Goal: Find specific page/section: Find specific page/section

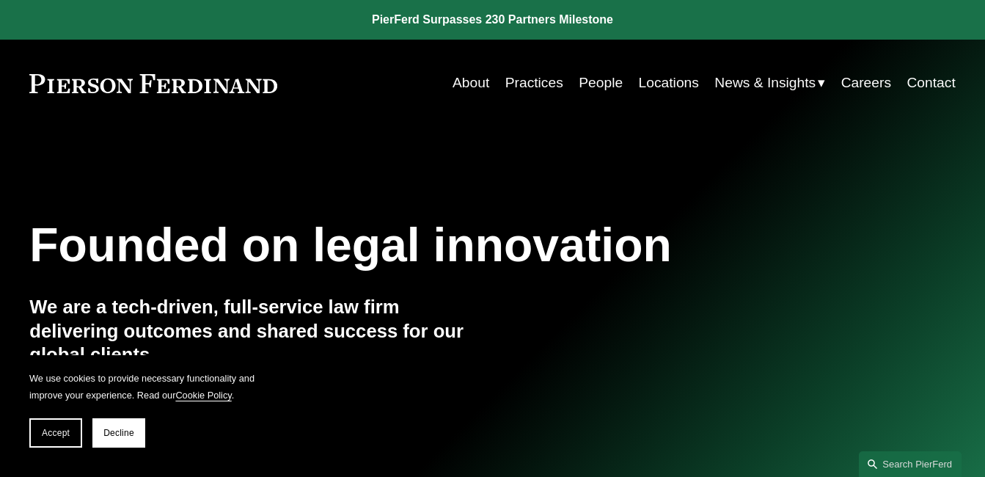
click at [585, 85] on link "People" at bounding box center [601, 83] width 44 height 28
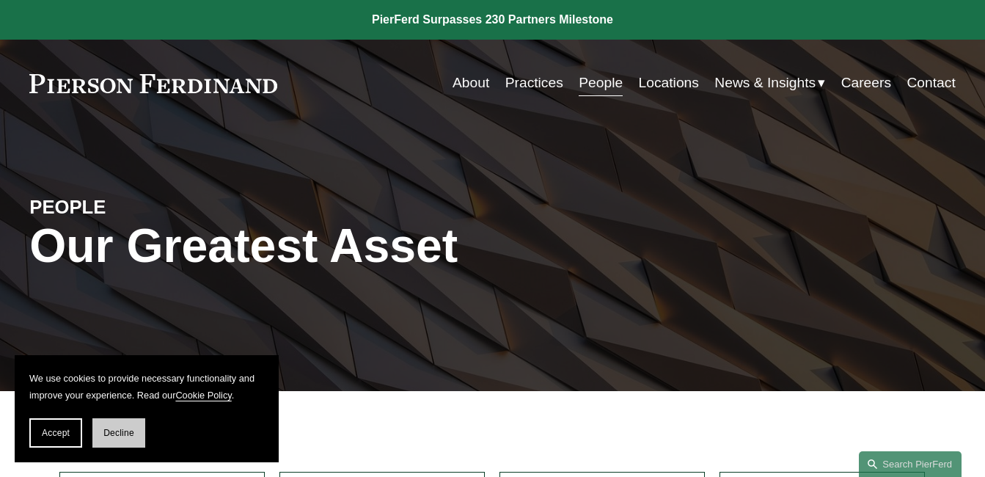
click at [131, 442] on button "Decline" at bounding box center [118, 432] width 53 height 29
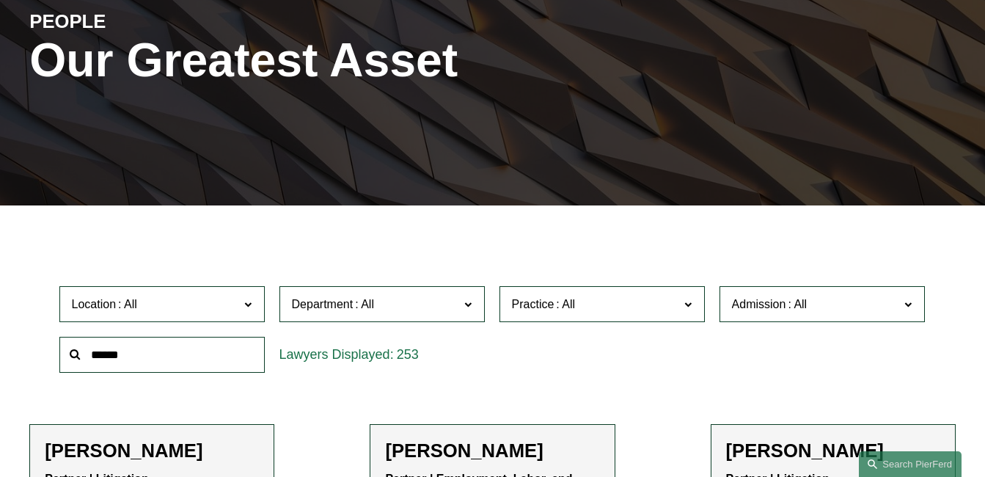
scroll to position [229, 0]
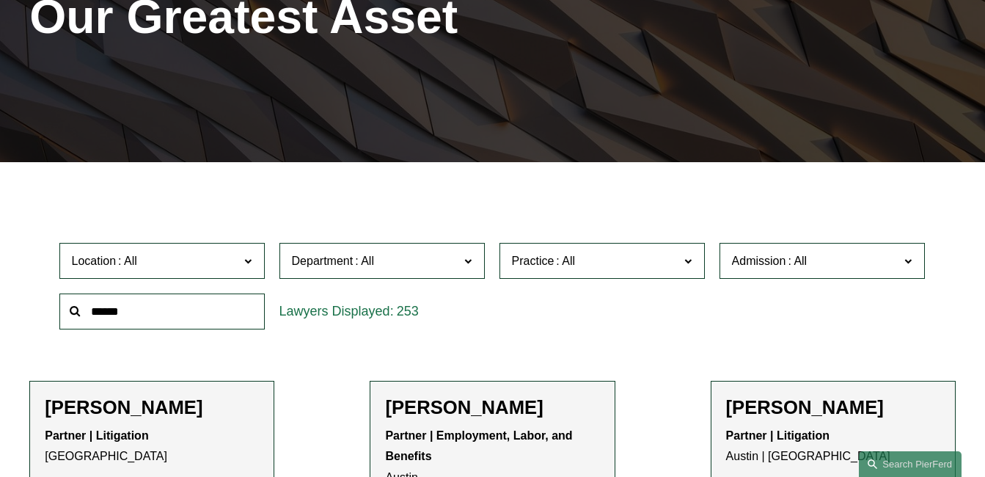
click at [162, 314] on input "text" at bounding box center [161, 311] width 205 height 36
type input "***"
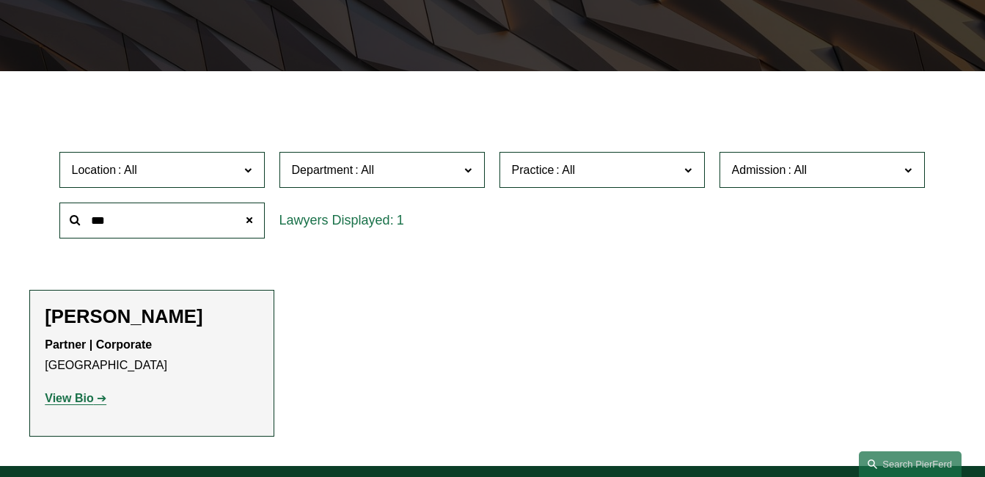
scroll to position [321, 0]
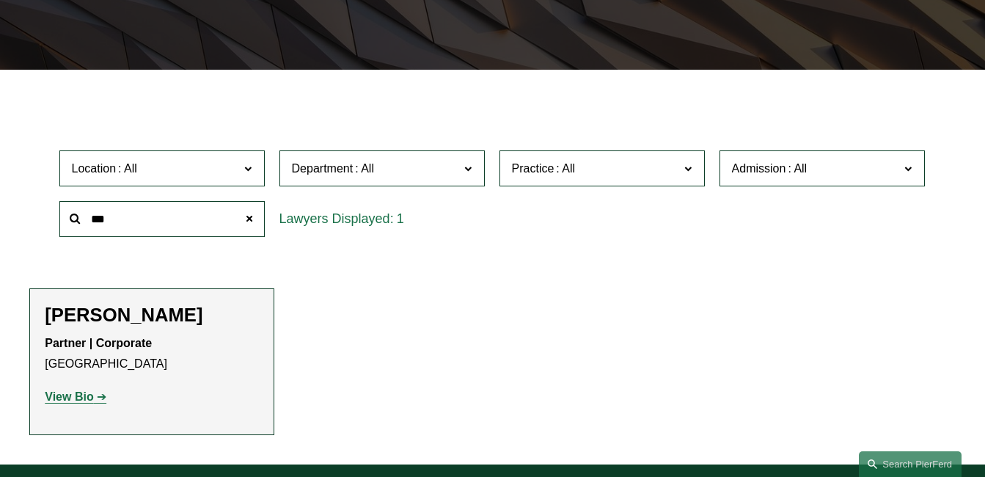
click at [113, 332] on div "Jay Coogan Partner | Corporate Philadelphia View Bio Location: Philadelphia; De…" at bounding box center [152, 362] width 214 height 116
click at [76, 399] on strong "View Bio" at bounding box center [69, 396] width 48 height 12
click at [228, 186] on label "Location" at bounding box center [161, 168] width 205 height 36
click at [0, 0] on link "Philadelphia" at bounding box center [0, 0] width 0 height 0
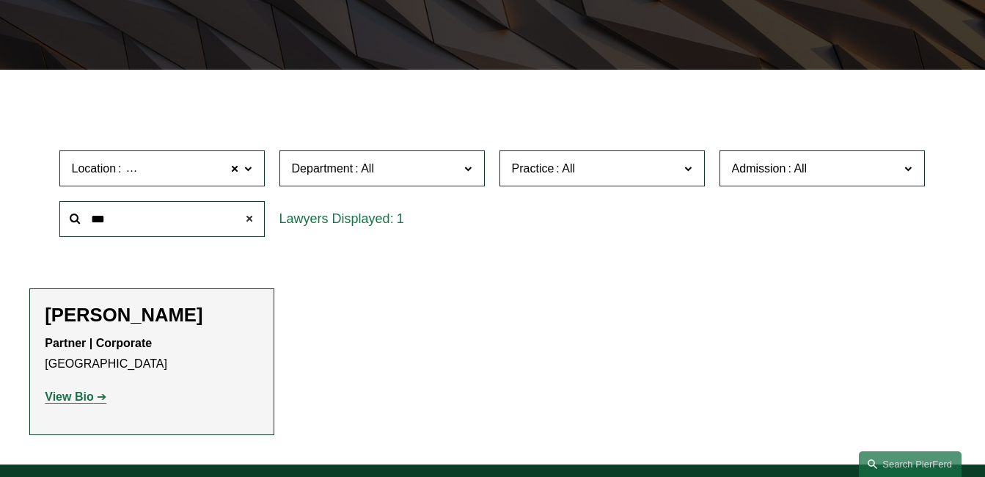
click at [252, 222] on span at bounding box center [249, 218] width 29 height 29
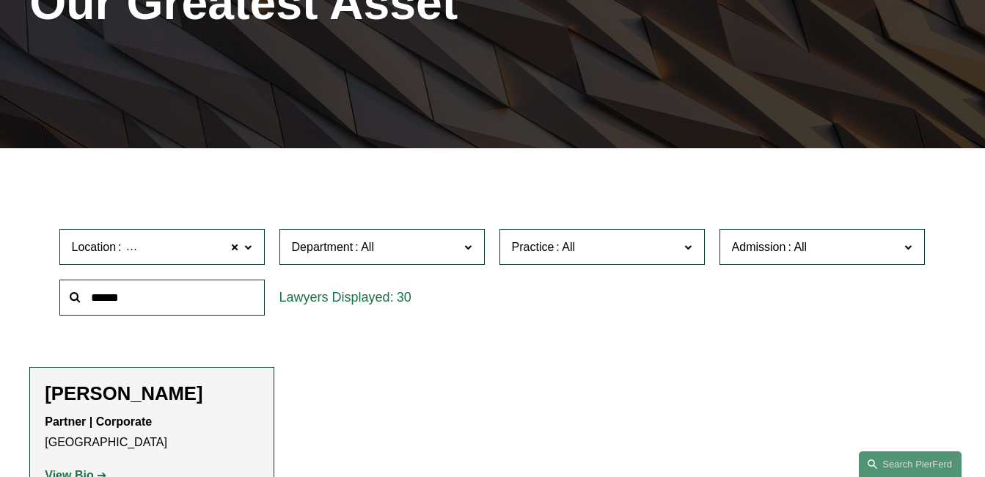
scroll to position [241, 0]
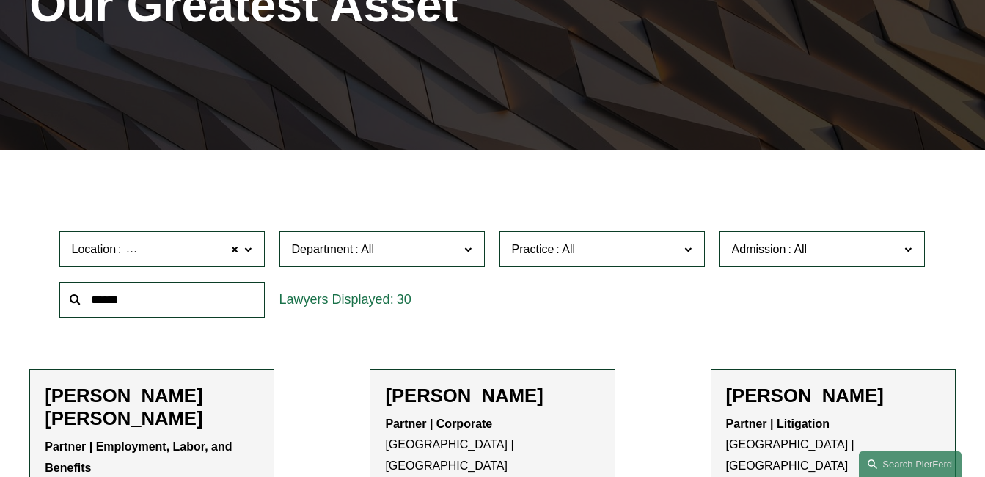
click at [151, 307] on input "text" at bounding box center [161, 300] width 205 height 36
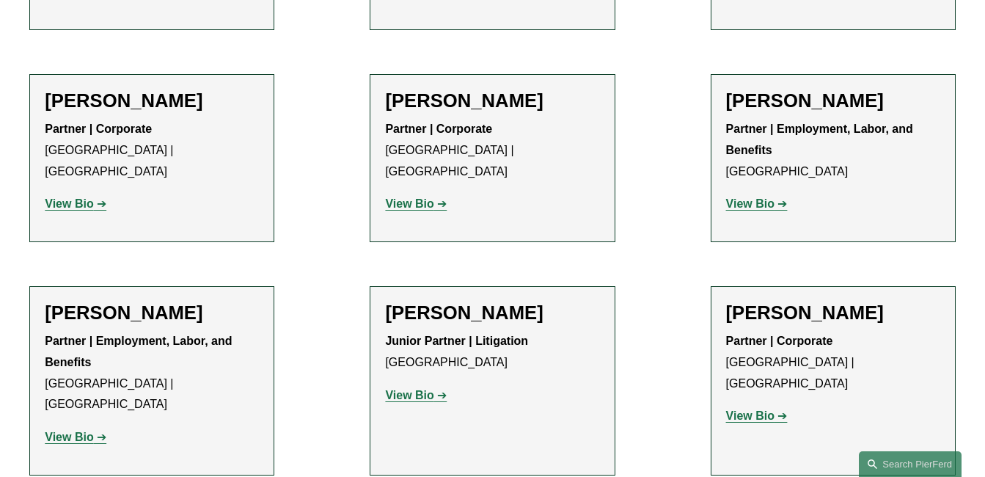
scroll to position [2626, 0]
